Goal: Task Accomplishment & Management: Manage account settings

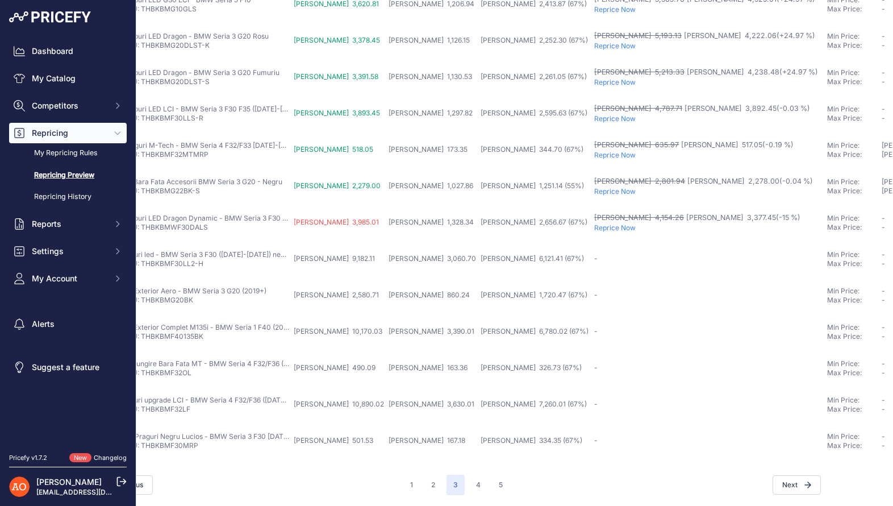
scroll to position [358, 56]
click at [83, 151] on link "My Repricing Rules" at bounding box center [68, 153] width 118 height 20
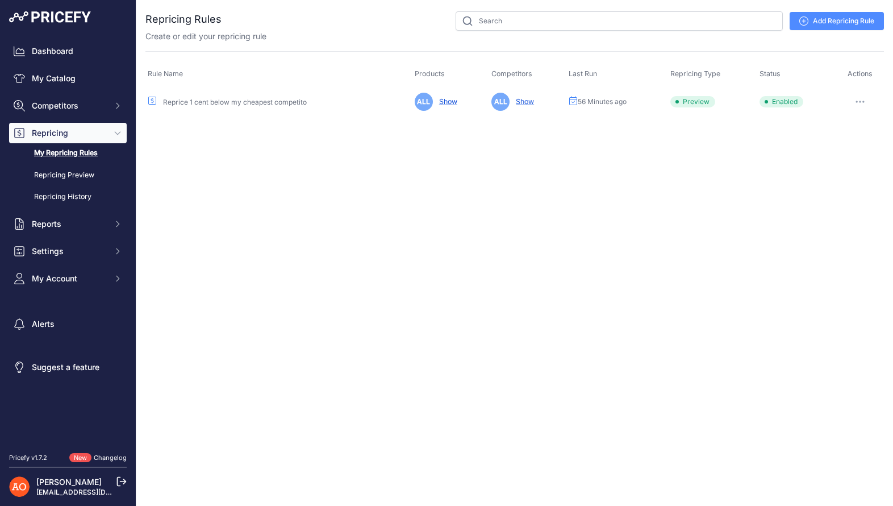
click at [861, 102] on icon "button" at bounding box center [859, 102] width 9 height 2
click at [846, 127] on link "Edit" at bounding box center [845, 125] width 73 height 18
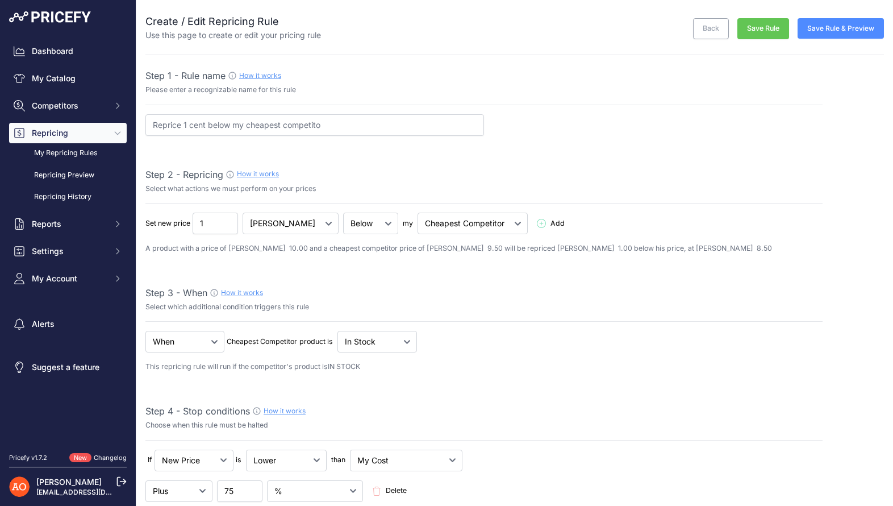
select select "7"
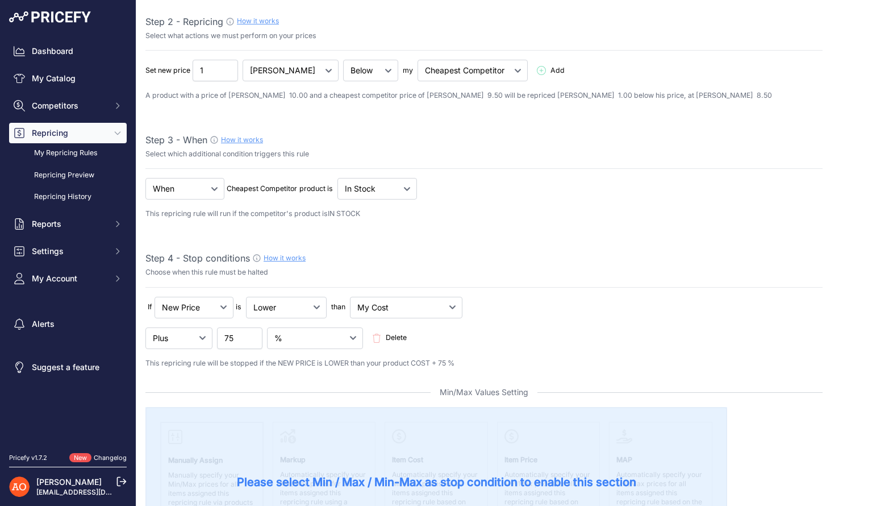
scroll to position [154, 0]
click at [192, 332] on select "Minus Plus Multiplied Divided" at bounding box center [178, 337] width 67 height 22
select select "multipler"
click at [145, 326] on select "Minus Plus Multiplied Divided" at bounding box center [178, 337] width 67 height 22
click at [228, 337] on input "75" at bounding box center [239, 337] width 45 height 22
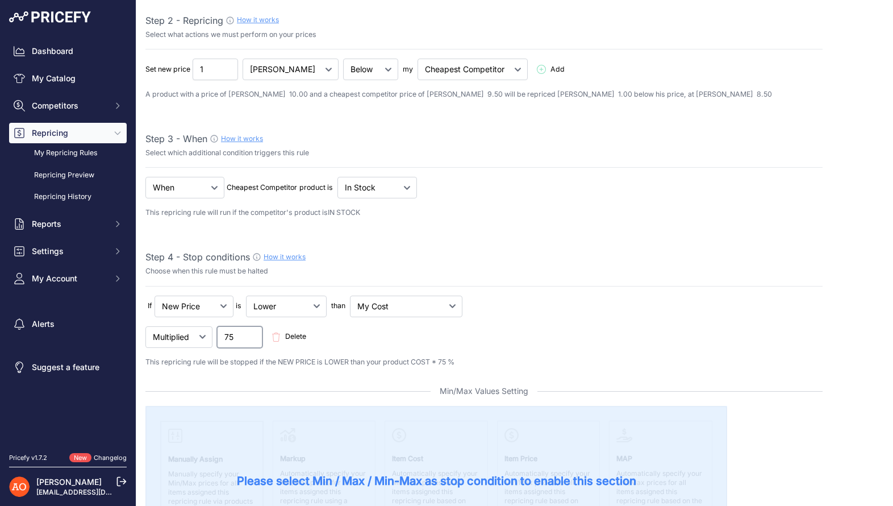
drag, startPoint x: 238, startPoint y: 337, endPoint x: 221, endPoint y: 333, distance: 17.4
click at [221, 334] on input "75" at bounding box center [239, 337] width 45 height 22
click at [352, 100] on div "If New Price No Condition is 1" at bounding box center [483, 79] width 677 height 41
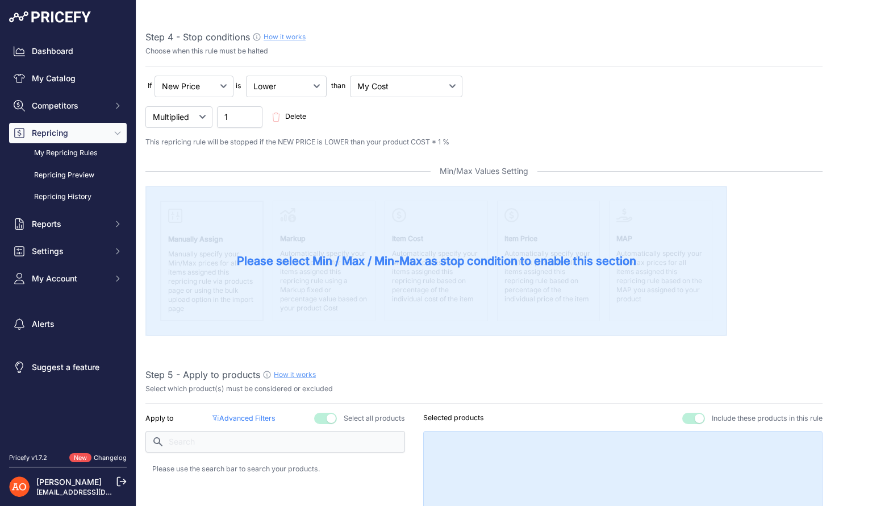
scroll to position [376, 0]
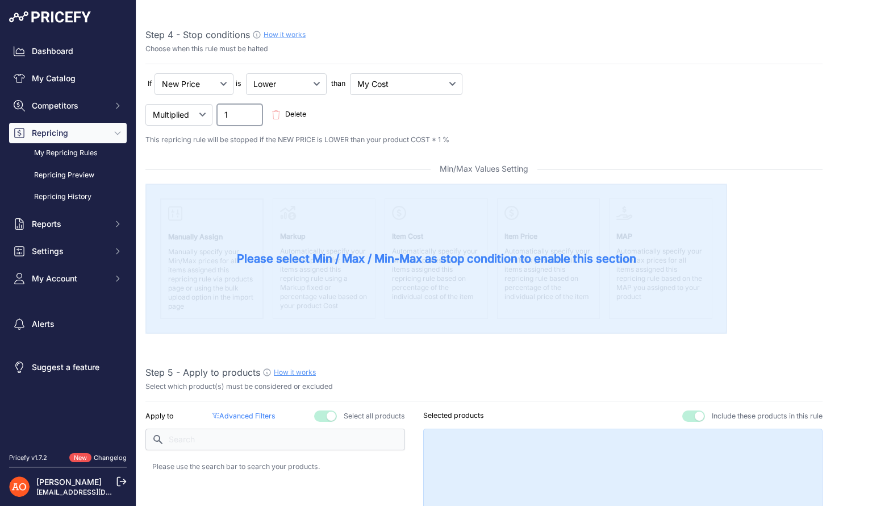
drag, startPoint x: 257, startPoint y: 122, endPoint x: 220, endPoint y: 118, distance: 37.2
click at [220, 118] on input "1" at bounding box center [239, 115] width 45 height 22
type input "2"
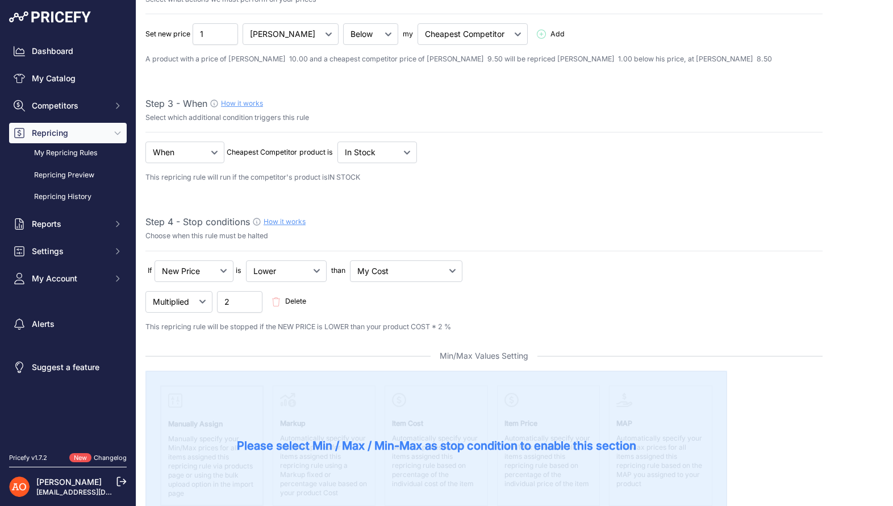
scroll to position [0, 0]
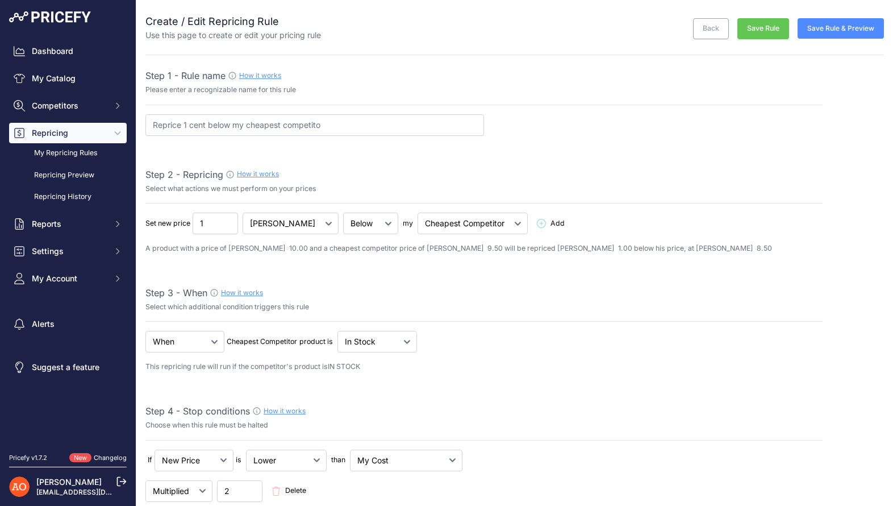
click at [841, 34] on button "Save Rule & Preview" at bounding box center [840, 28] width 86 height 20
